Goal: Find specific page/section: Find specific page/section

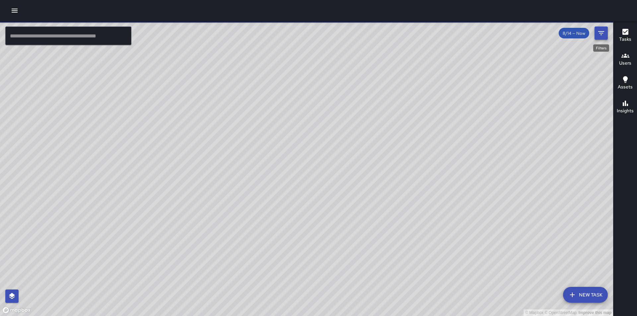
click at [601, 32] on icon "Filters" at bounding box center [601, 33] width 8 height 8
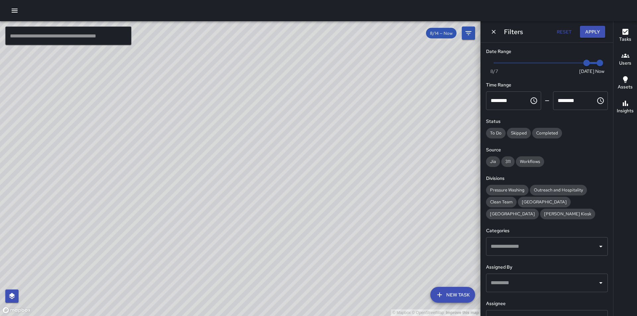
drag, startPoint x: 518, startPoint y: 280, endPoint x: 519, endPoint y: 276, distance: 4.1
click at [519, 281] on input "text" at bounding box center [542, 283] width 106 height 13
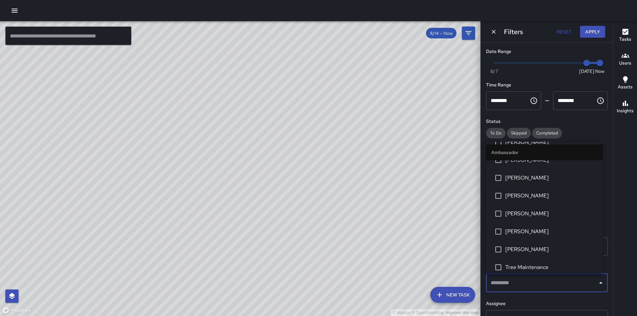
scroll to position [99, 0]
click at [500, 298] on div "Date Range Now [DATE] [DATE] 11:21 am Time Range ******** ​ ******** ​ Status T…" at bounding box center [547, 180] width 132 height 274
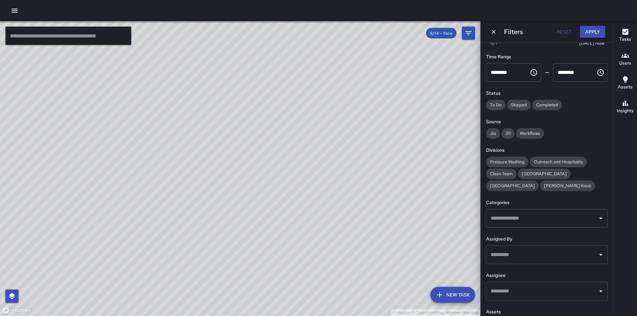
scroll to position [54, 0]
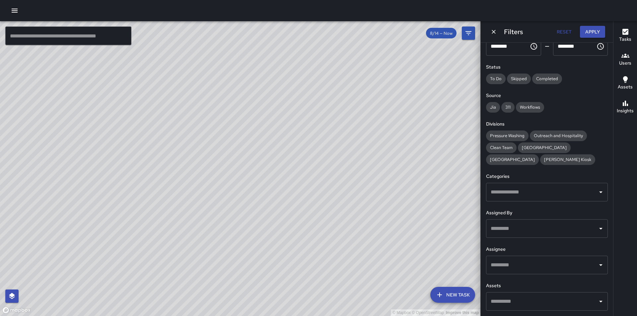
click at [517, 197] on input "text" at bounding box center [542, 192] width 106 height 13
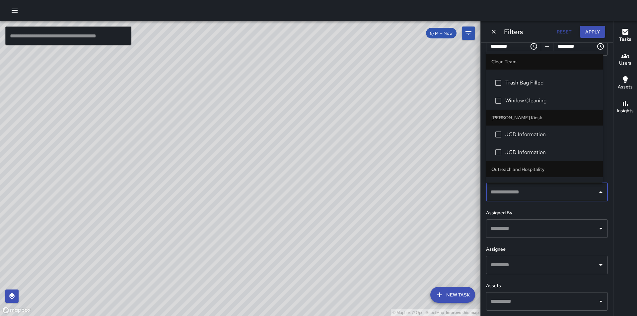
scroll to position [199, 0]
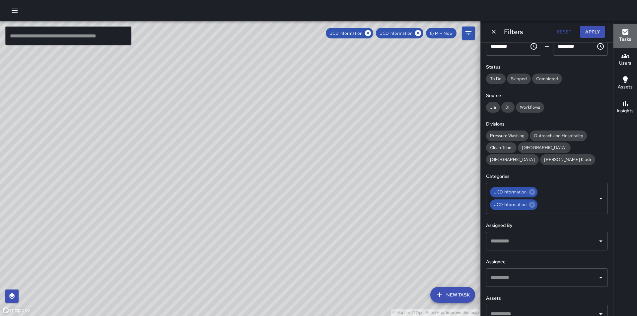
click at [621, 35] on icon "button" at bounding box center [625, 32] width 8 height 8
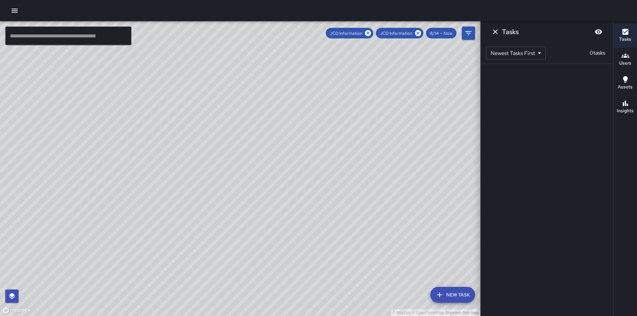
drag, startPoint x: 314, startPoint y: 163, endPoint x: 446, endPoint y: 97, distance: 147.4
click at [446, 97] on div "© Mapbox © OpenStreetMap Improve this map" at bounding box center [240, 168] width 480 height 295
click at [419, 32] on icon at bounding box center [418, 33] width 6 height 6
click at [470, 35] on icon "Filters" at bounding box center [468, 33] width 8 height 8
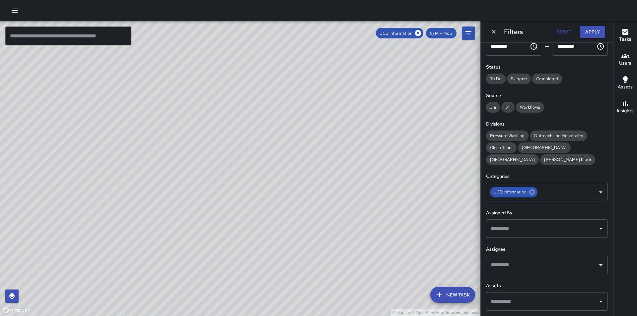
click at [526, 272] on div "​" at bounding box center [547, 265] width 122 height 19
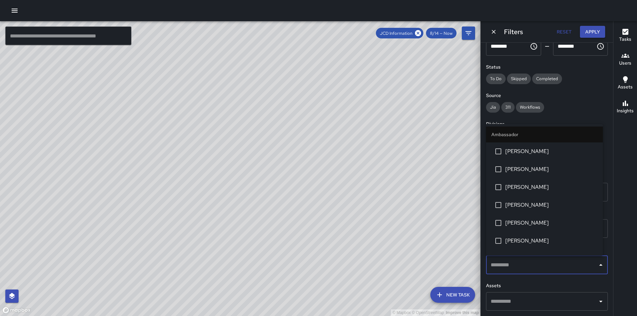
click at [515, 274] on div "​" at bounding box center [547, 265] width 122 height 19
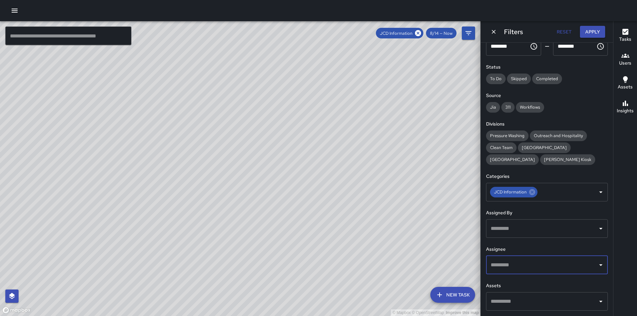
click at [519, 226] on input "text" at bounding box center [542, 229] width 106 height 13
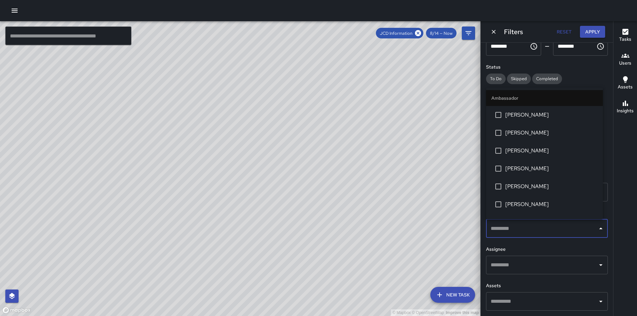
click at [519, 226] on input "text" at bounding box center [542, 229] width 106 height 13
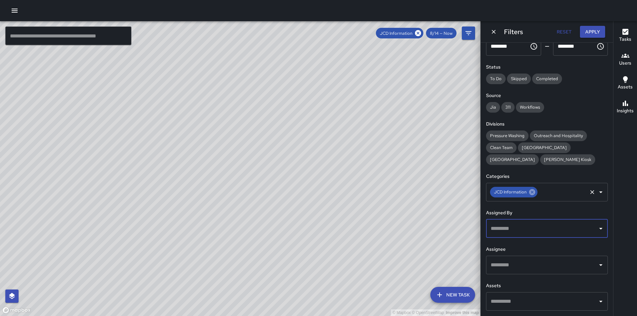
click at [533, 191] on icon at bounding box center [532, 192] width 6 height 6
click at [598, 192] on icon "Open" at bounding box center [601, 192] width 8 height 8
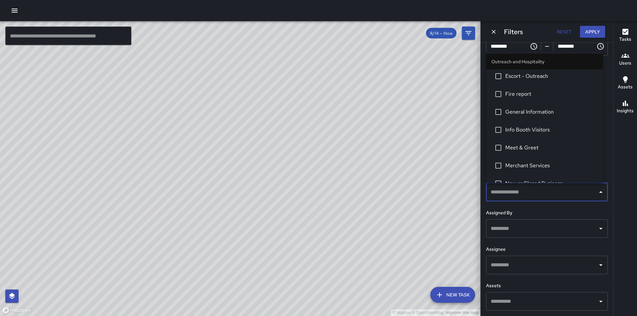
scroll to position [497, 0]
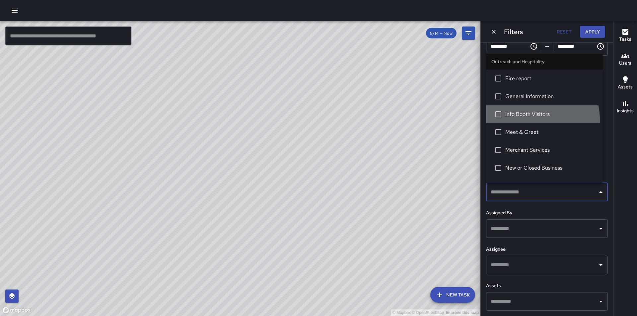
click at [529, 120] on li "Info Booth Visitors" at bounding box center [544, 114] width 117 height 18
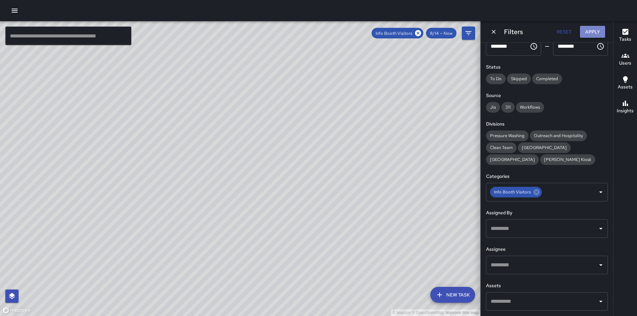
click at [583, 30] on button "Apply" at bounding box center [592, 32] width 25 height 12
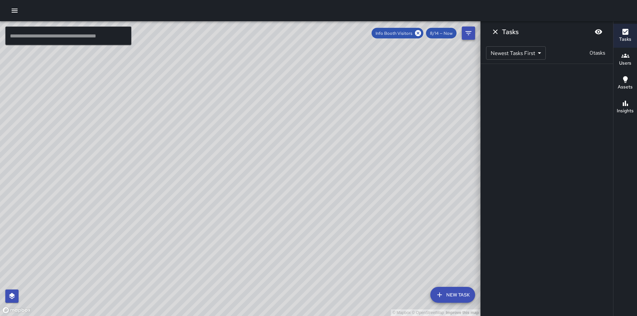
click at [474, 33] on button "Filters" at bounding box center [468, 33] width 13 height 13
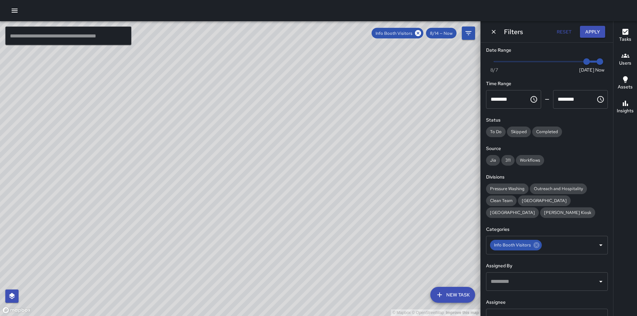
scroll to position [0, 0]
type input "*"
drag, startPoint x: 582, startPoint y: 63, endPoint x: 494, endPoint y: 65, distance: 88.2
click at [494, 65] on span "8/7" at bounding box center [493, 63] width 7 height 7
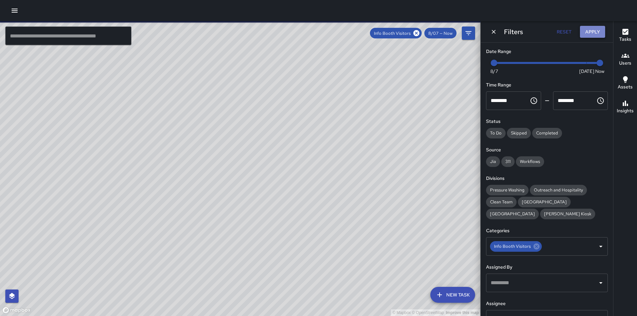
click at [588, 33] on button "Apply" at bounding box center [592, 32] width 25 height 12
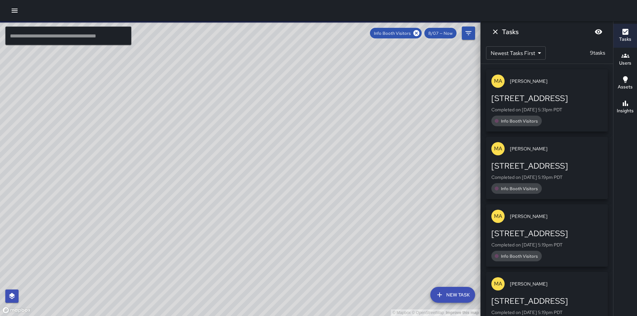
drag, startPoint x: 399, startPoint y: 124, endPoint x: 319, endPoint y: 124, distance: 79.6
click at [319, 124] on div "© Mapbox © OpenStreetMap Improve this map" at bounding box center [240, 168] width 480 height 295
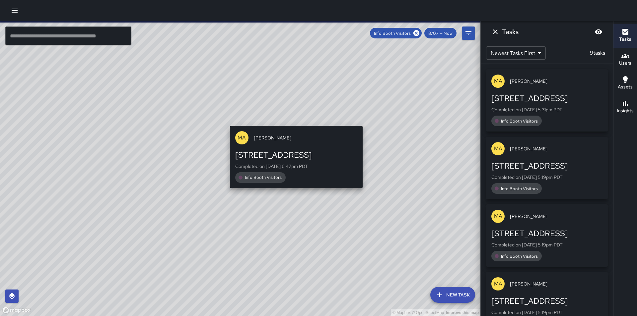
click at [294, 123] on div "MA [PERSON_NAME] [STREET_ADDRESS] Completed on [DATE] 6:47pm PDT Info Booth Vis…" at bounding box center [296, 157] width 138 height 68
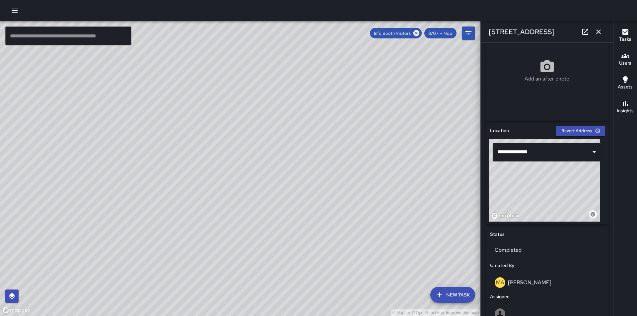
scroll to position [133, 0]
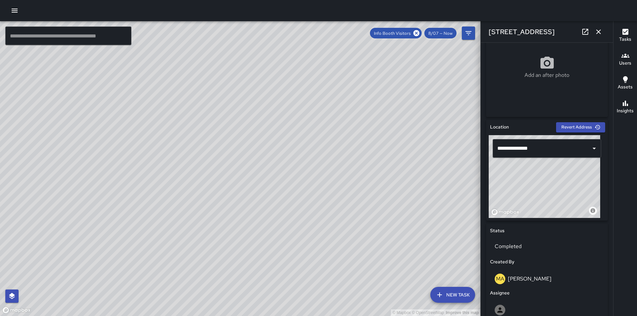
type input "**********"
drag, startPoint x: 541, startPoint y: 197, endPoint x: 478, endPoint y: 190, distance: 63.0
click at [478, 190] on div "© Mapbox © OpenStreetMap Improve this map ​ New Task Info Booth Visitors 8/07 —…" at bounding box center [318, 168] width 637 height 295
click at [601, 31] on icon "button" at bounding box center [598, 32] width 8 height 8
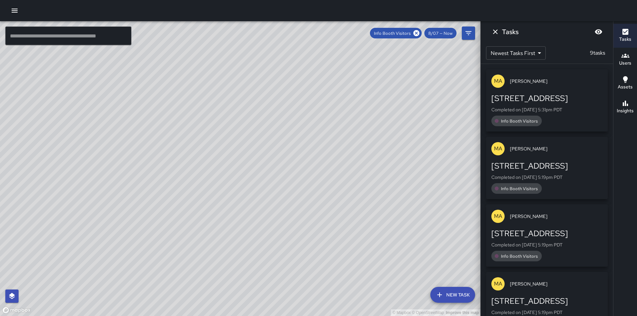
click at [202, 99] on div "© Mapbox © OpenStreetMap Improve this map AM [PERSON_NAME] Ambassador Tasks 0 /…" at bounding box center [240, 168] width 480 height 295
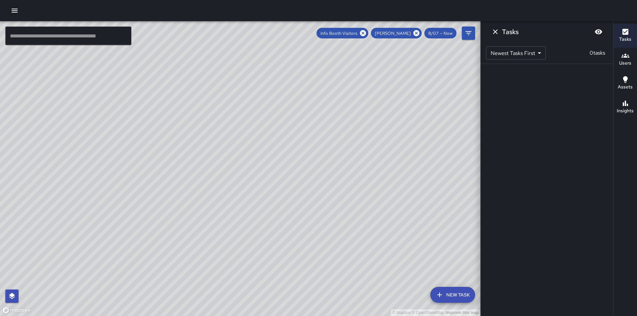
drag, startPoint x: 251, startPoint y: 172, endPoint x: 369, endPoint y: 153, distance: 120.1
click at [368, 153] on div "© Mapbox © OpenStreetMap Improve this map" at bounding box center [240, 168] width 480 height 295
drag, startPoint x: 248, startPoint y: 249, endPoint x: 269, endPoint y: 249, distance: 20.9
click at [269, 249] on div "© Mapbox © OpenStreetMap Improve this map" at bounding box center [240, 168] width 480 height 295
click at [472, 35] on icon "Filters" at bounding box center [468, 33] width 8 height 8
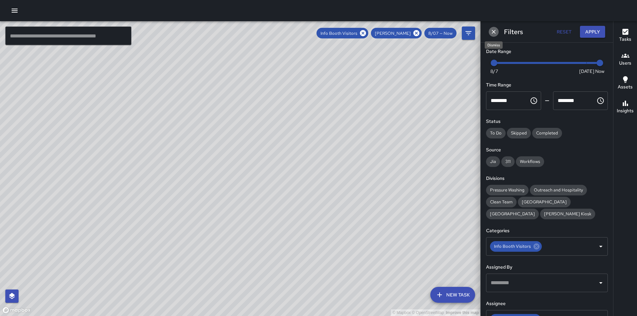
click at [495, 33] on icon "Dismiss" at bounding box center [493, 32] width 4 height 4
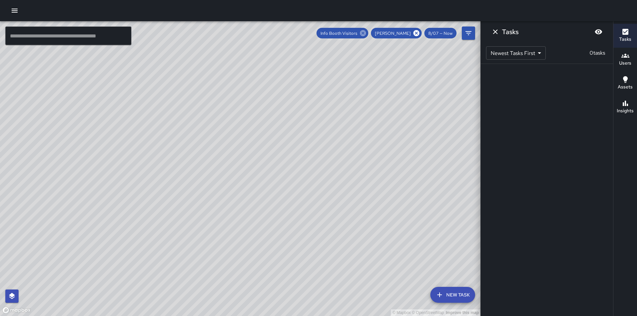
click at [366, 33] on icon at bounding box center [362, 33] width 7 height 7
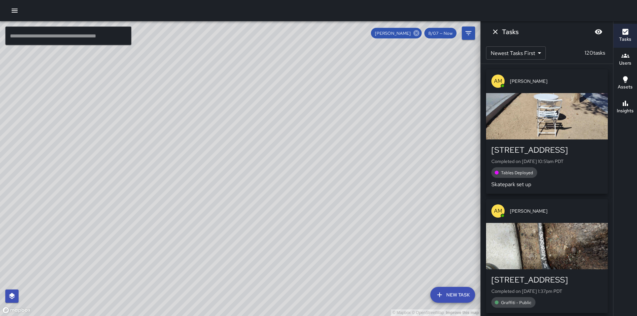
click at [418, 31] on icon at bounding box center [416, 33] width 6 height 6
